Goal: Task Accomplishment & Management: Manage account settings

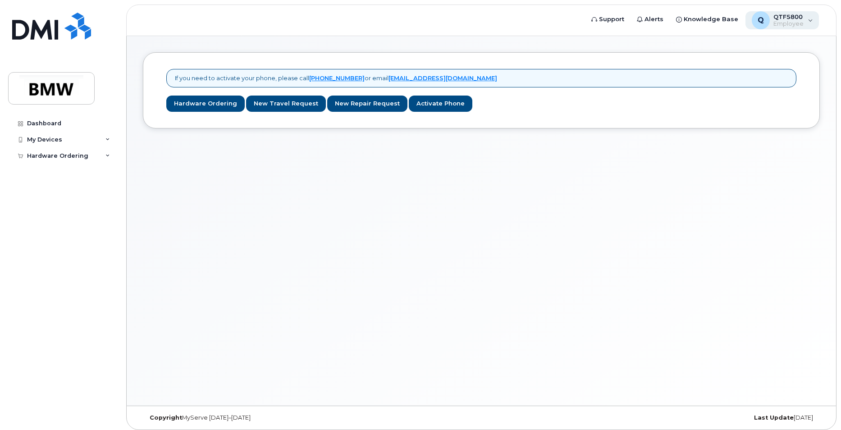
click at [812, 18] on div "Q QTF5800 Employee" at bounding box center [782, 20] width 74 height 18
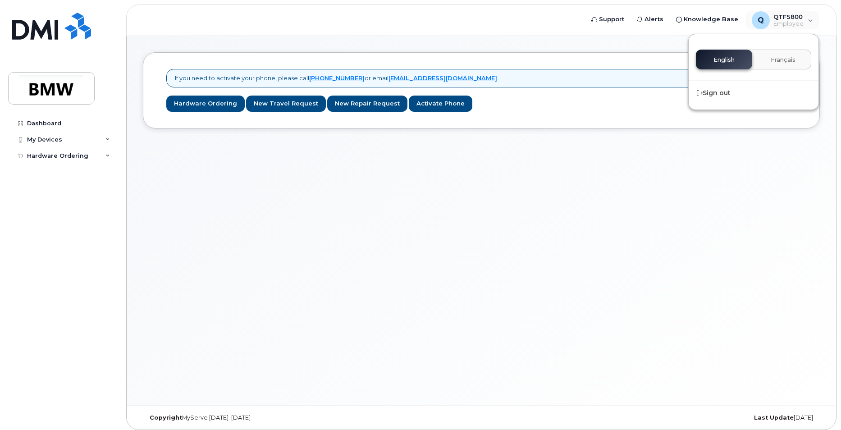
click at [588, 202] on div "If you need to activate your phone, please call 1-877-689-8289 or email noreply…" at bounding box center [481, 220] width 709 height 369
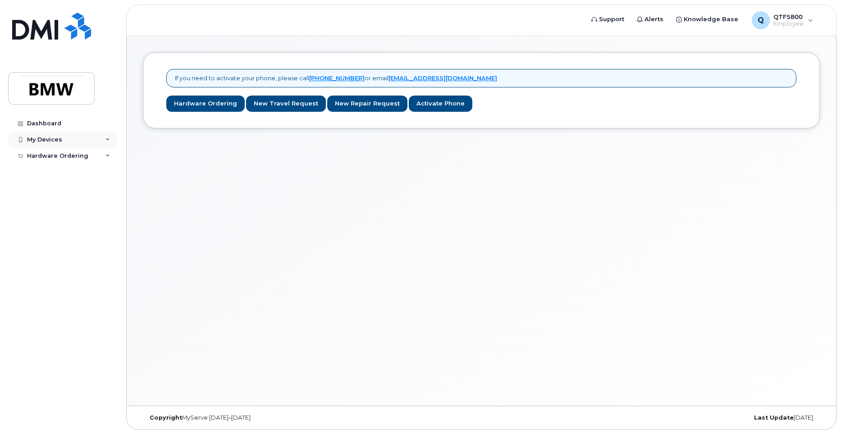
click at [96, 134] on div "My Devices" at bounding box center [62, 140] width 109 height 16
click at [104, 170] on div "Hardware Ordering" at bounding box center [62, 173] width 109 height 16
click at [51, 123] on div "Dashboard" at bounding box center [44, 123] width 34 height 7
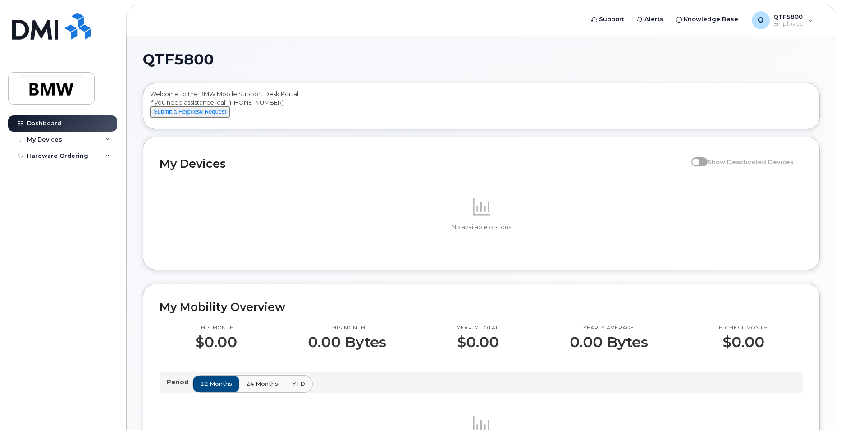
click at [702, 166] on span at bounding box center [699, 161] width 16 height 9
click at [96, 138] on div "My Devices" at bounding box center [62, 140] width 109 height 16
drag, startPoint x: 51, startPoint y: 155, endPoint x: 82, endPoint y: 155, distance: 31.6
click at [51, 155] on div "Add Device" at bounding box center [49, 156] width 36 height 8
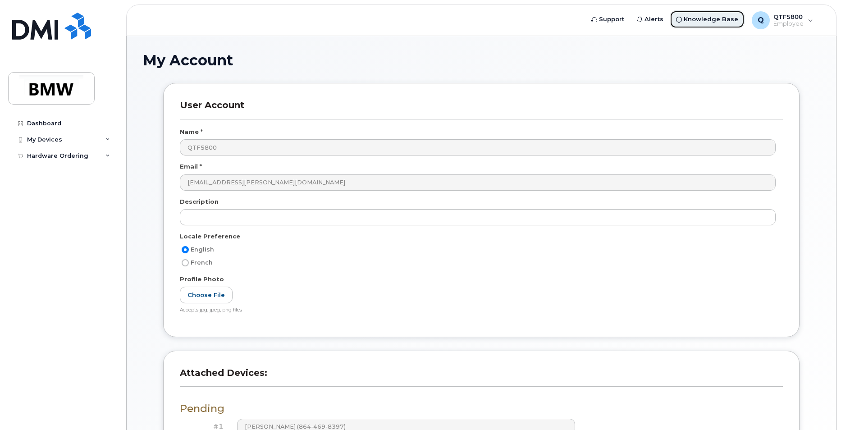
click at [728, 22] on span "Knowledge Base" at bounding box center [711, 19] width 55 height 9
click at [46, 95] on img at bounding box center [51, 88] width 69 height 26
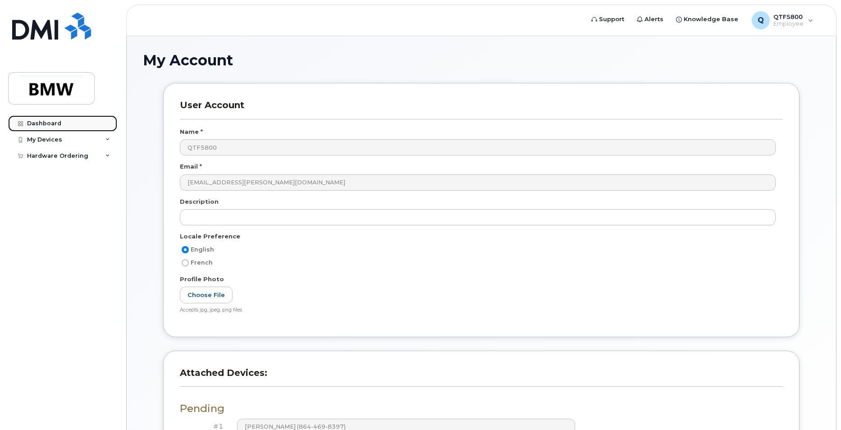
click at [42, 126] on div "Dashboard" at bounding box center [44, 123] width 34 height 7
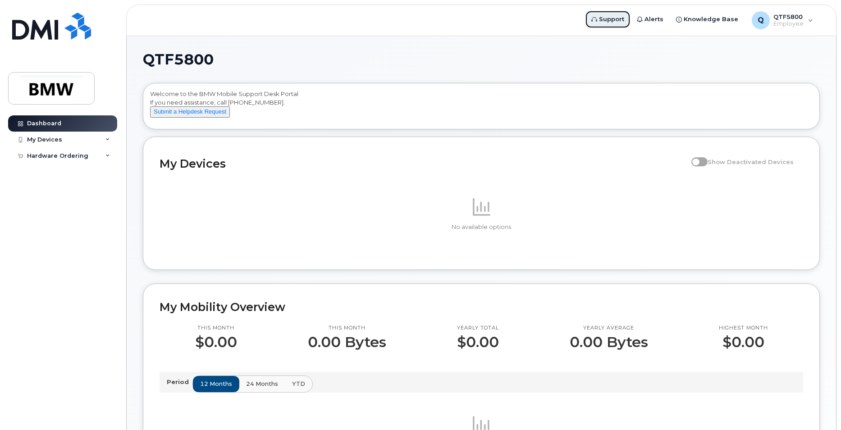
click at [623, 24] on link "Support" at bounding box center [608, 19] width 46 height 18
